Goal: Task Accomplishment & Management: Complete application form

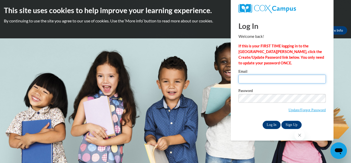
type input "beth.ennis@wfbschools.com"
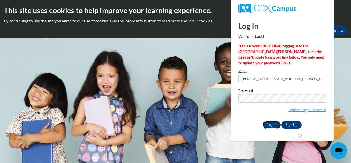
click at [269, 125] on input "Log In" at bounding box center [272, 125] width 18 height 8
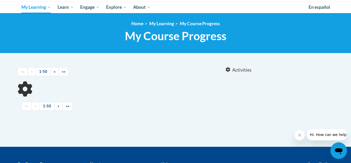
scroll to position [96, 0]
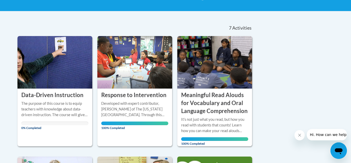
click at [299, 133] on icon "Close message from company" at bounding box center [300, 135] width 4 height 4
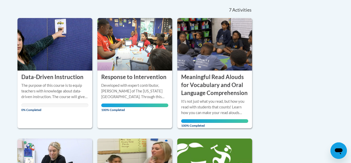
scroll to position [111, 0]
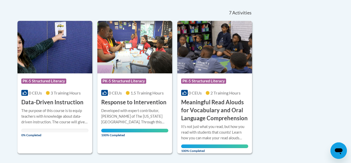
click at [39, 112] on div "The purpose of this course is to equip teachers with knowledge about data-drive…" at bounding box center [54, 116] width 67 height 17
click at [41, 102] on h3 "Data-Driven Instruction" at bounding box center [52, 102] width 62 height 8
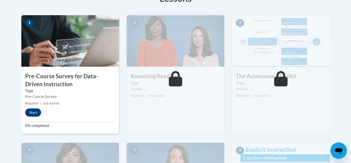
scroll to position [154, 0]
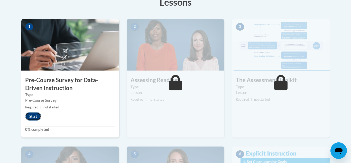
click at [31, 117] on button "Start" at bounding box center [33, 116] width 16 height 8
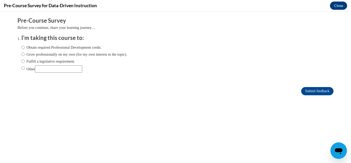
scroll to position [0, 0]
click at [82, 47] on label "Obtain required Professional Development credit." at bounding box center [61, 47] width 80 height 6
click at [25, 47] on input "Obtain required Professional Development credit." at bounding box center [22, 47] width 3 height 6
radio input "true"
click at [308, 89] on input "Submit feedback" at bounding box center [317, 91] width 32 height 8
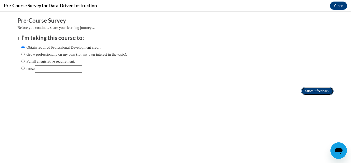
click at [314, 89] on input "Submit feedback" at bounding box center [317, 91] width 32 height 8
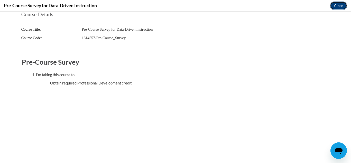
click at [341, 5] on button "Close" at bounding box center [338, 6] width 17 height 8
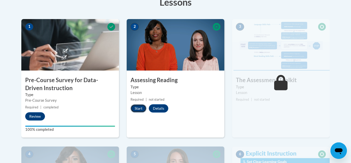
click at [136, 109] on button "Start" at bounding box center [139, 108] width 16 height 8
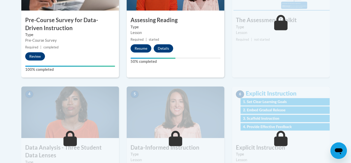
scroll to position [219, 0]
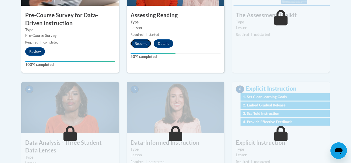
click at [139, 43] on button "Resume" at bounding box center [141, 43] width 21 height 8
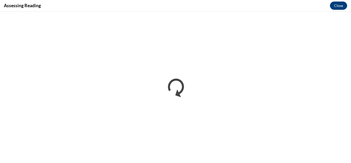
scroll to position [0, 0]
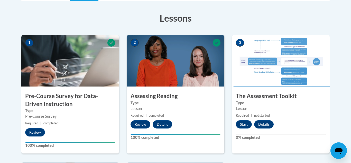
scroll to position [141, 0]
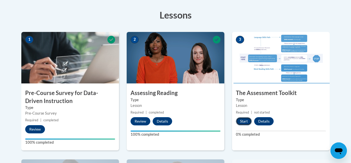
click at [246, 119] on button "Start" at bounding box center [244, 121] width 16 height 8
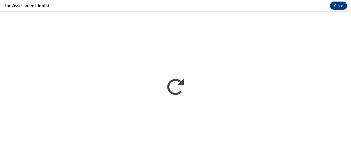
scroll to position [0, 0]
click at [341, 5] on button "Close" at bounding box center [338, 6] width 17 height 8
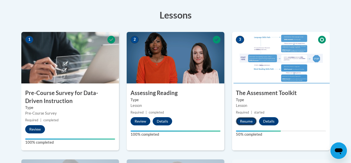
click at [243, 121] on button "Resume" at bounding box center [246, 121] width 21 height 8
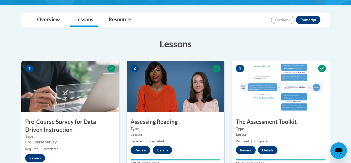
scroll to position [67, 0]
